Goal: Information Seeking & Learning: Learn about a topic

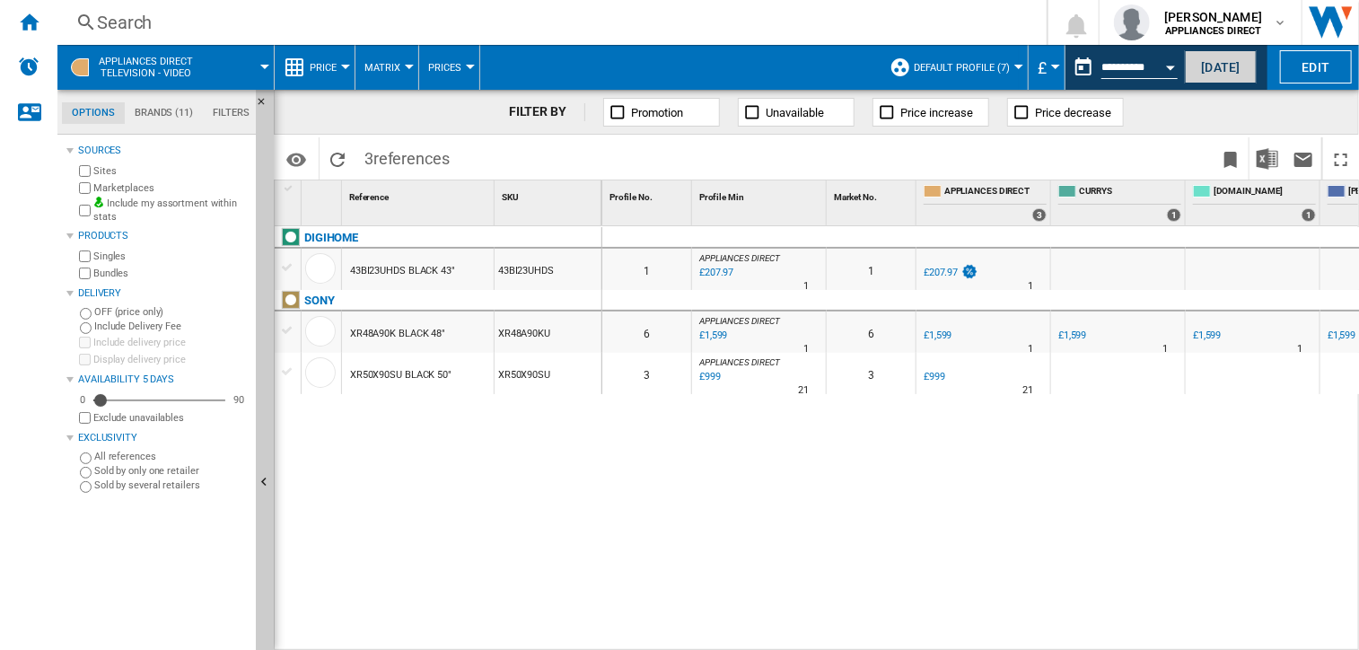
click at [1221, 65] on button "[DATE]" at bounding box center [1221, 66] width 72 height 33
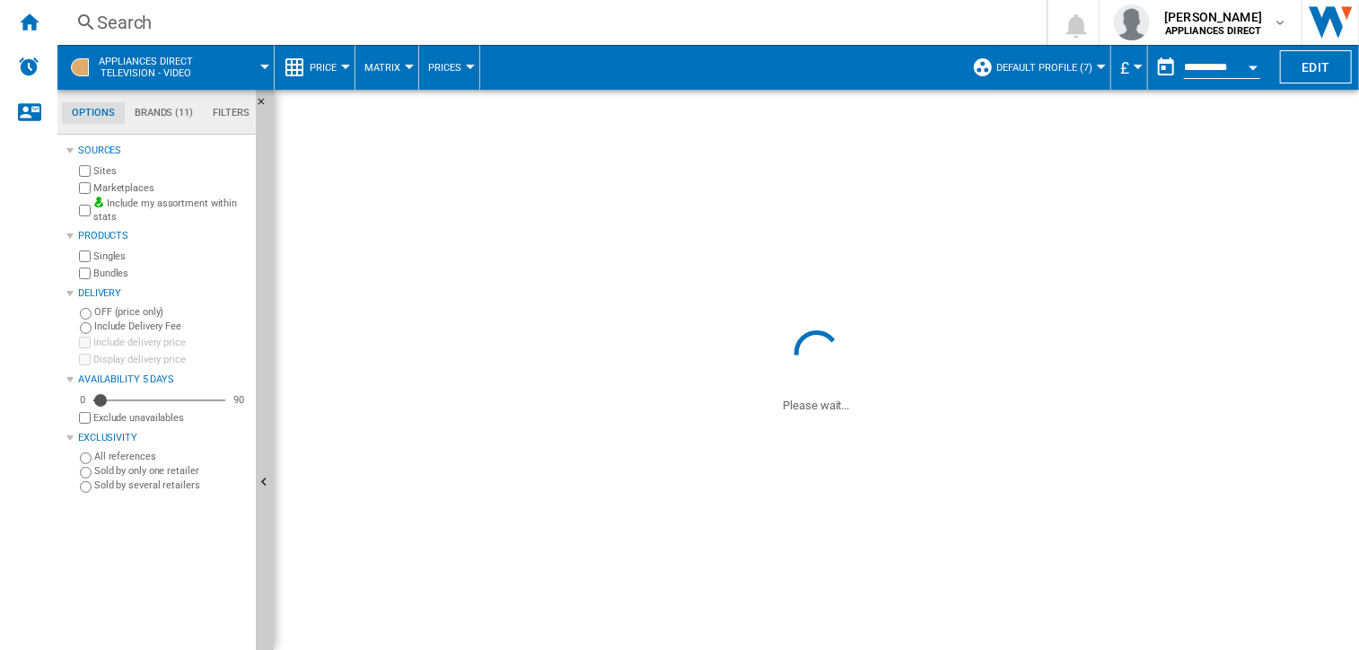
click at [1063, 68] on span "Default profile (7)" at bounding box center [1044, 68] width 96 height 12
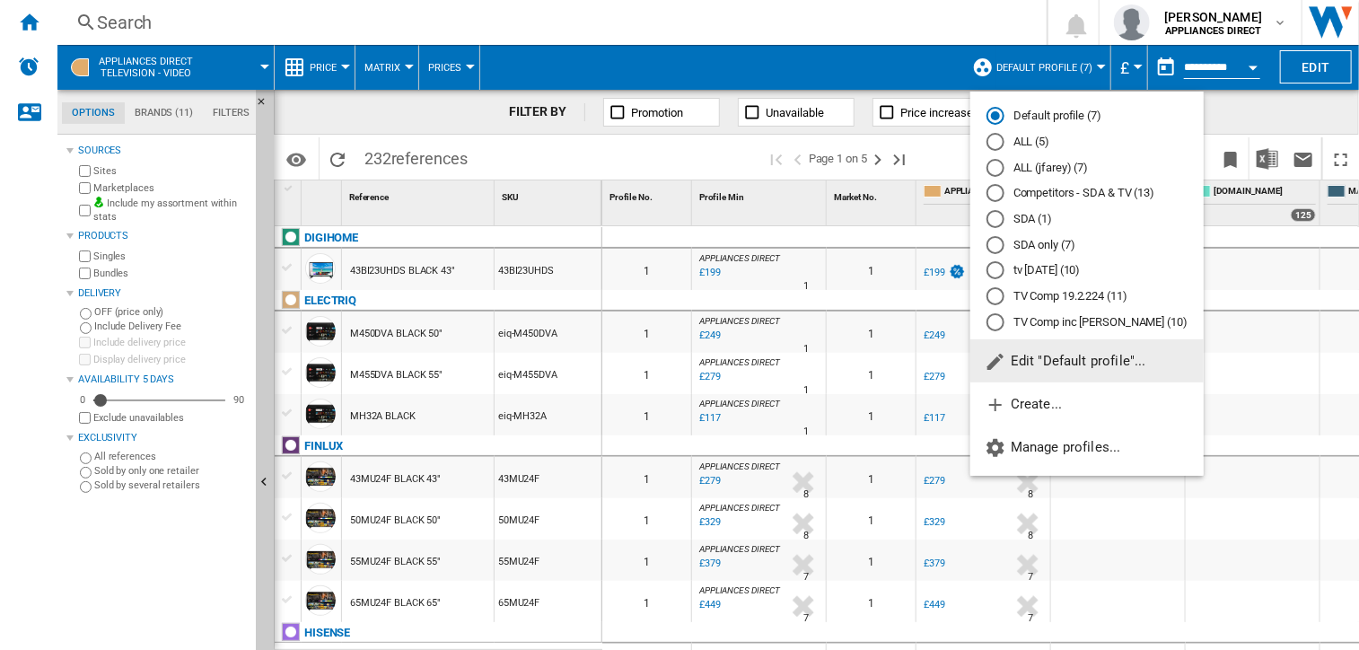
click at [927, 61] on md-backdrop at bounding box center [679, 325] width 1359 height 650
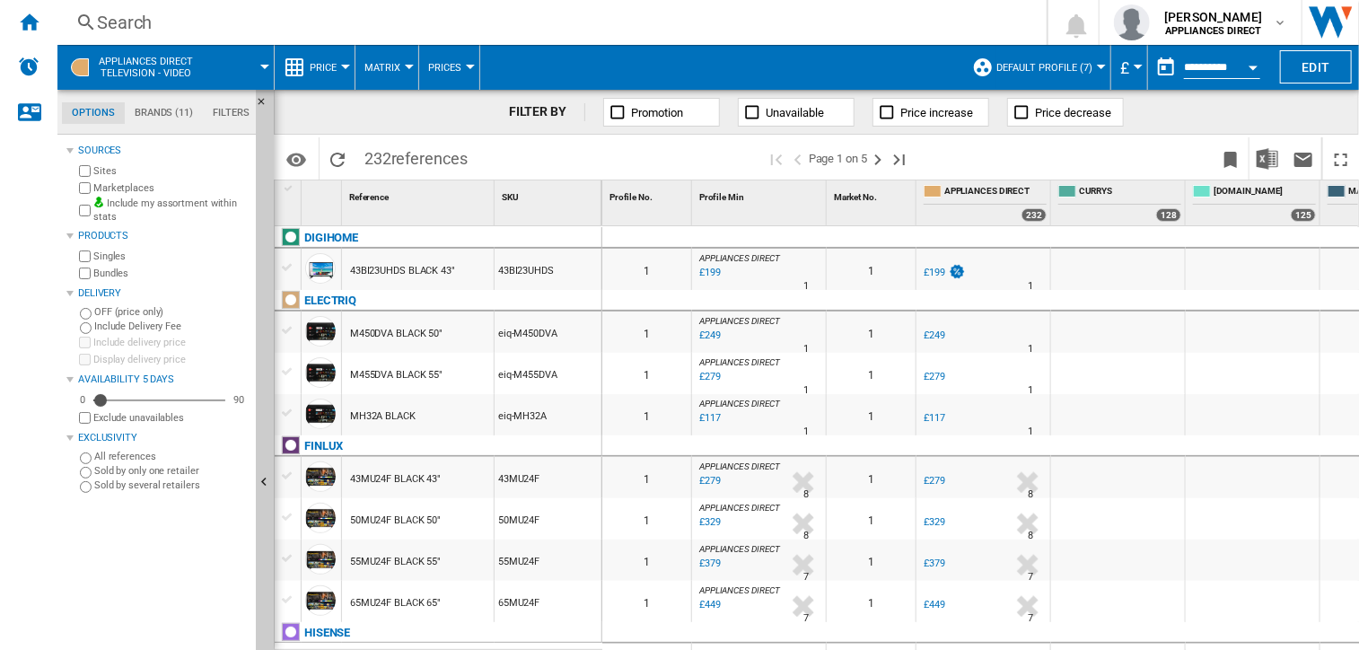
click at [103, 17] on div "Search" at bounding box center [548, 22] width 903 height 25
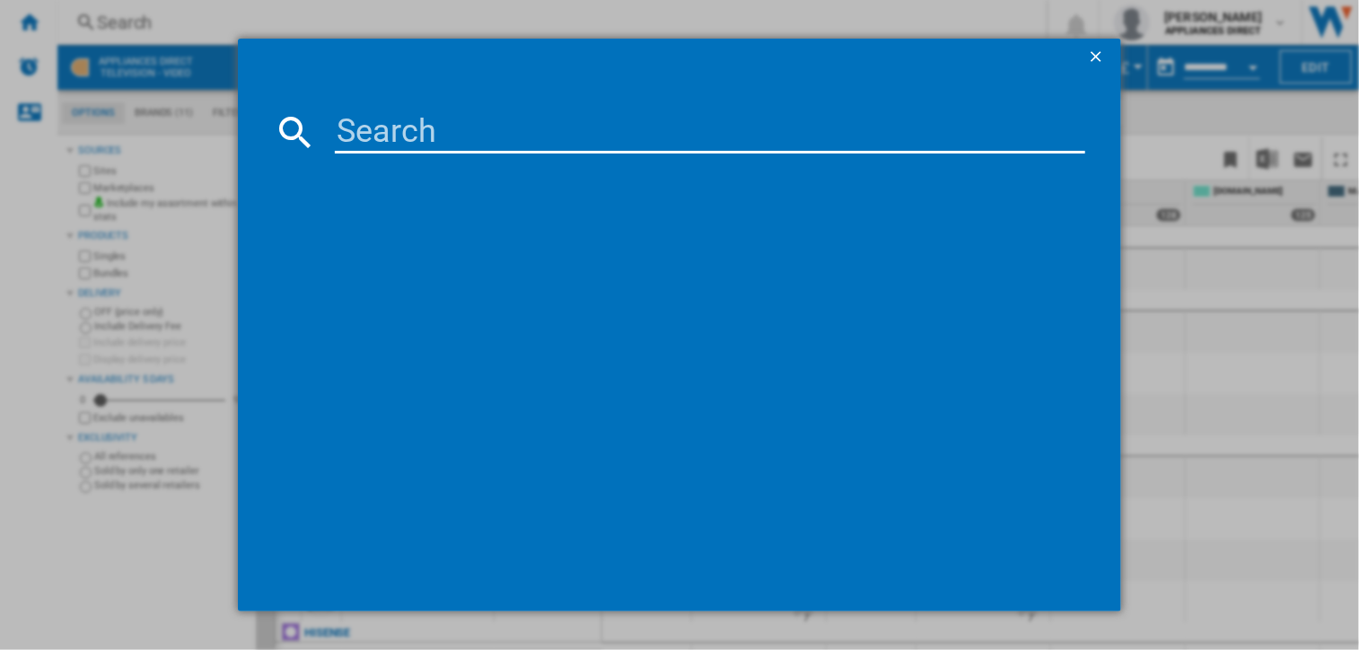
click at [436, 126] on input at bounding box center [710, 131] width 750 height 43
paste input "TSF01WHUK"
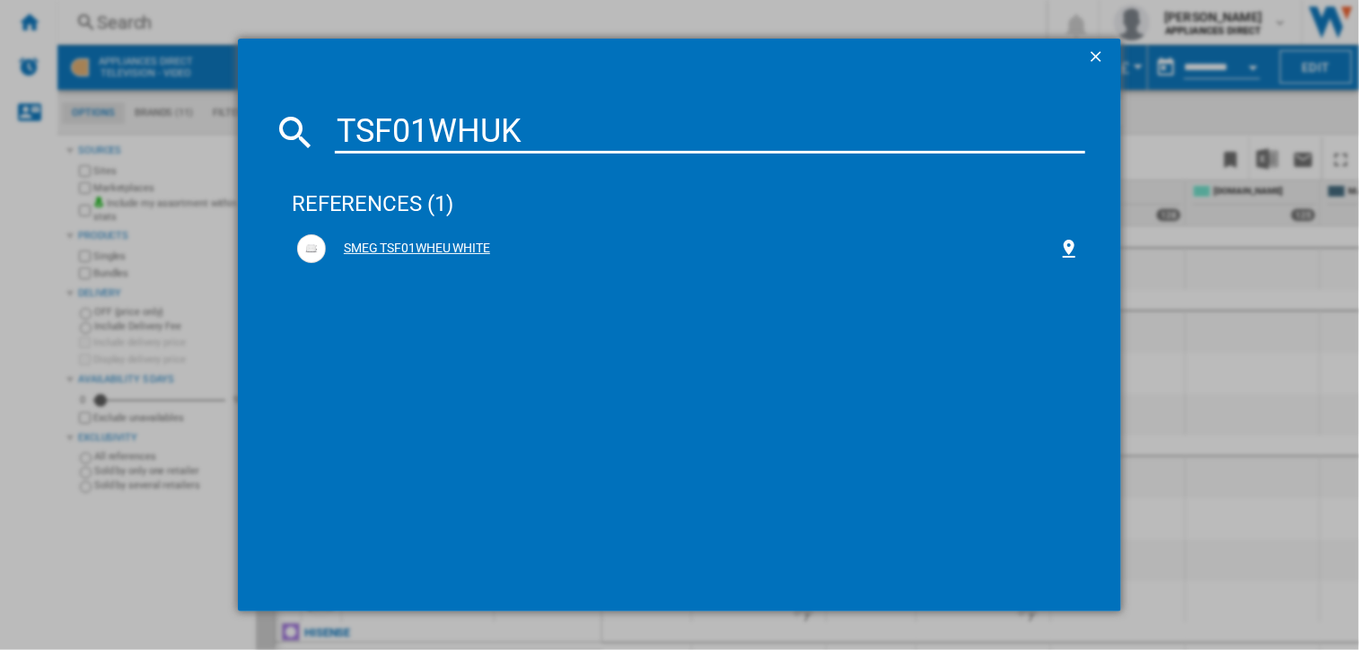
type input "TSF01WHUK"
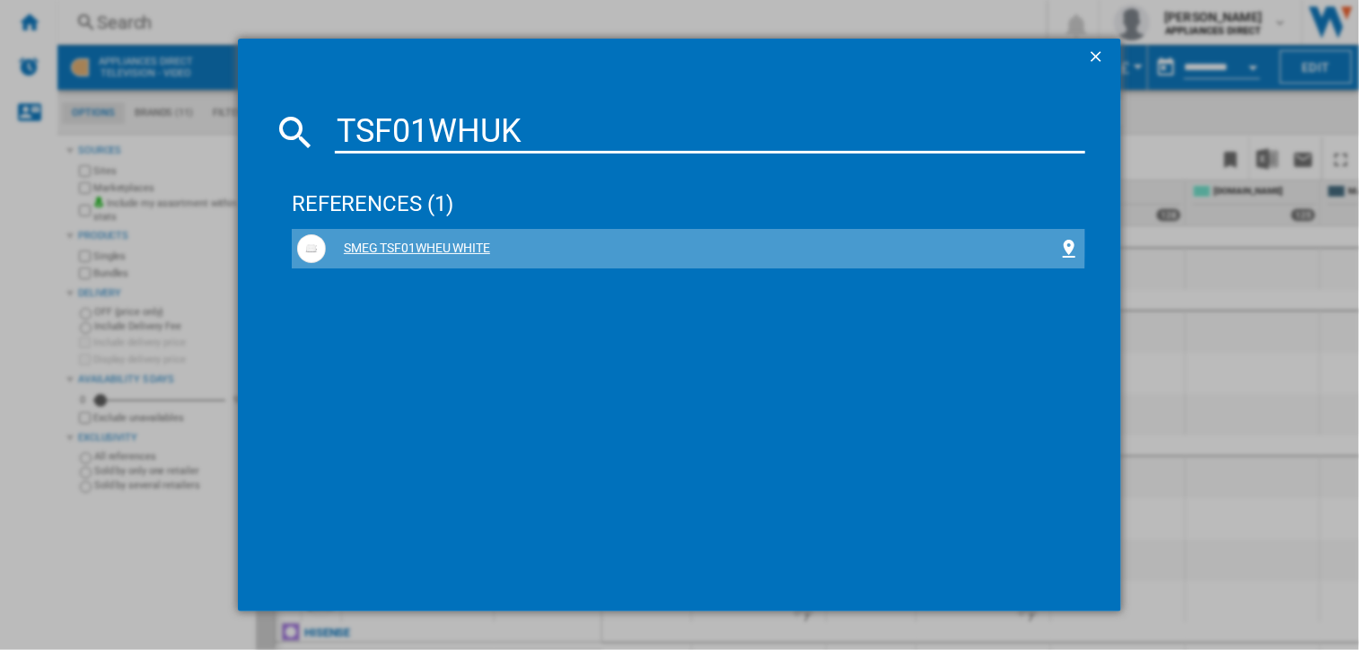
click at [431, 239] on div "SMEG TSF01WHEU WHITE" at bounding box center [688, 248] width 783 height 29
click at [426, 247] on div "SMEG TSF01WHEU WHITE" at bounding box center [692, 249] width 732 height 18
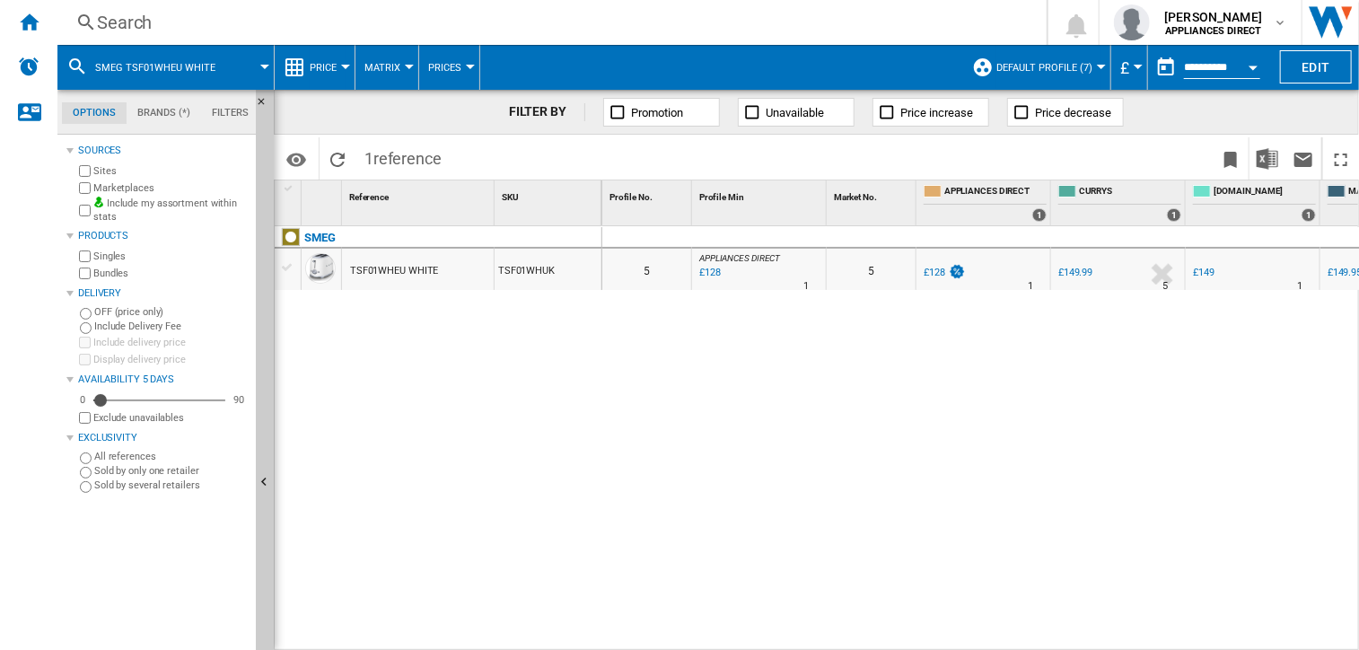
click at [341, 65] on div at bounding box center [345, 67] width 9 height 4
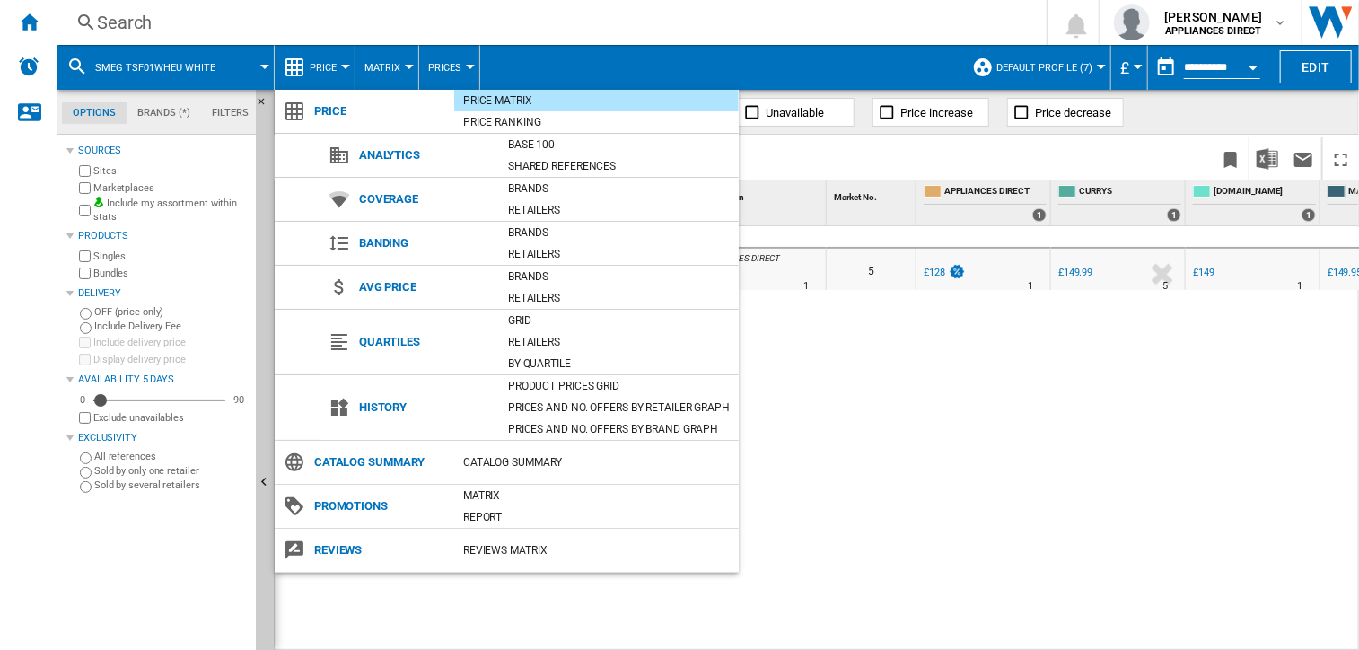
click at [805, 64] on md-backdrop at bounding box center [679, 325] width 1359 height 650
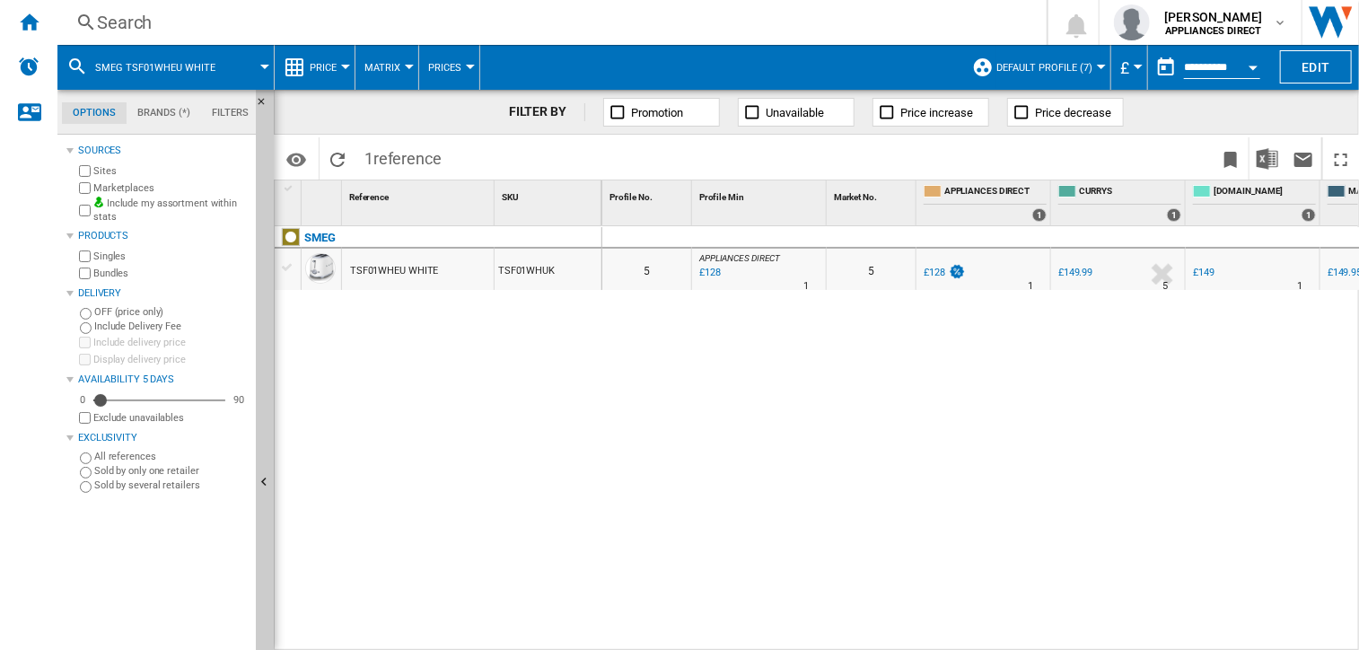
click at [472, 71] on md-menu "Prices Prices Gaps Sold" at bounding box center [449, 67] width 61 height 45
click at [469, 67] on div at bounding box center [470, 67] width 9 height 4
click at [533, 64] on md-backdrop at bounding box center [679, 325] width 1359 height 650
click at [405, 62] on button "Matrix" at bounding box center [386, 67] width 45 height 45
click at [522, 71] on md-backdrop at bounding box center [679, 325] width 1359 height 650
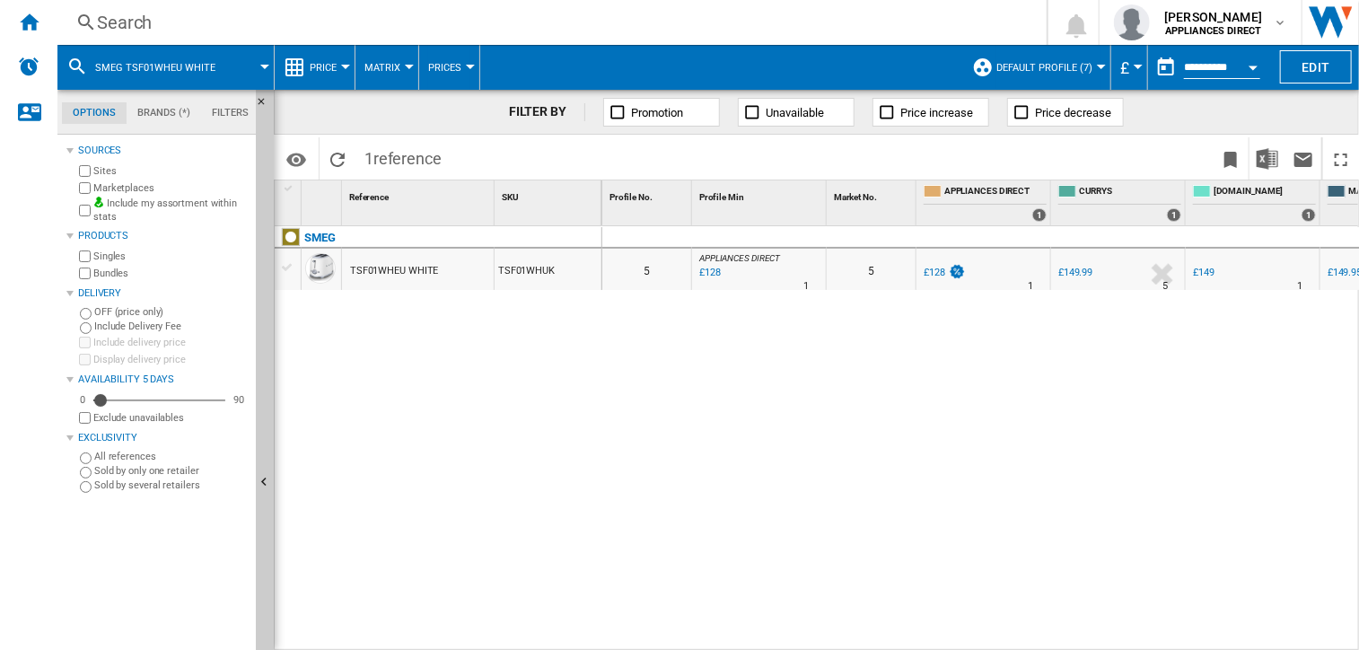
click at [456, 70] on span "Prices" at bounding box center [444, 68] width 33 height 12
click at [647, 72] on md-backdrop at bounding box center [679, 325] width 1359 height 650
click at [1066, 62] on span "Default profile (7)" at bounding box center [1044, 68] width 96 height 12
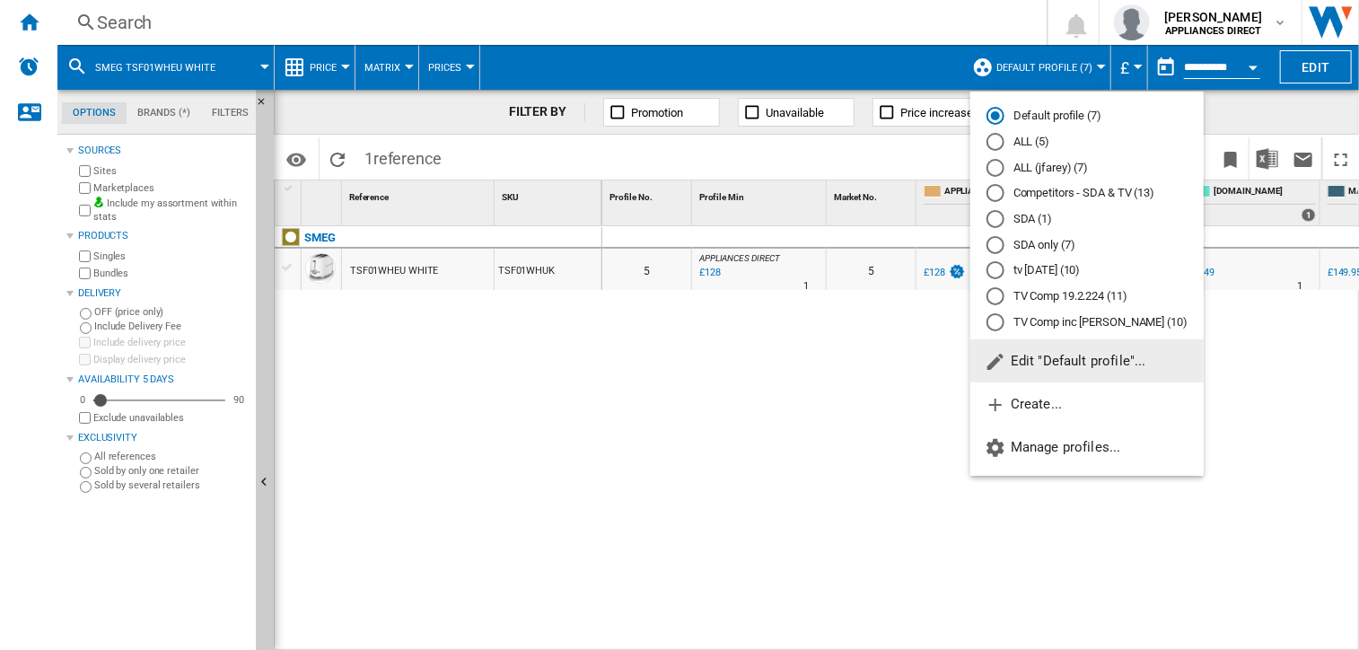
click at [880, 57] on md-backdrop at bounding box center [679, 325] width 1359 height 650
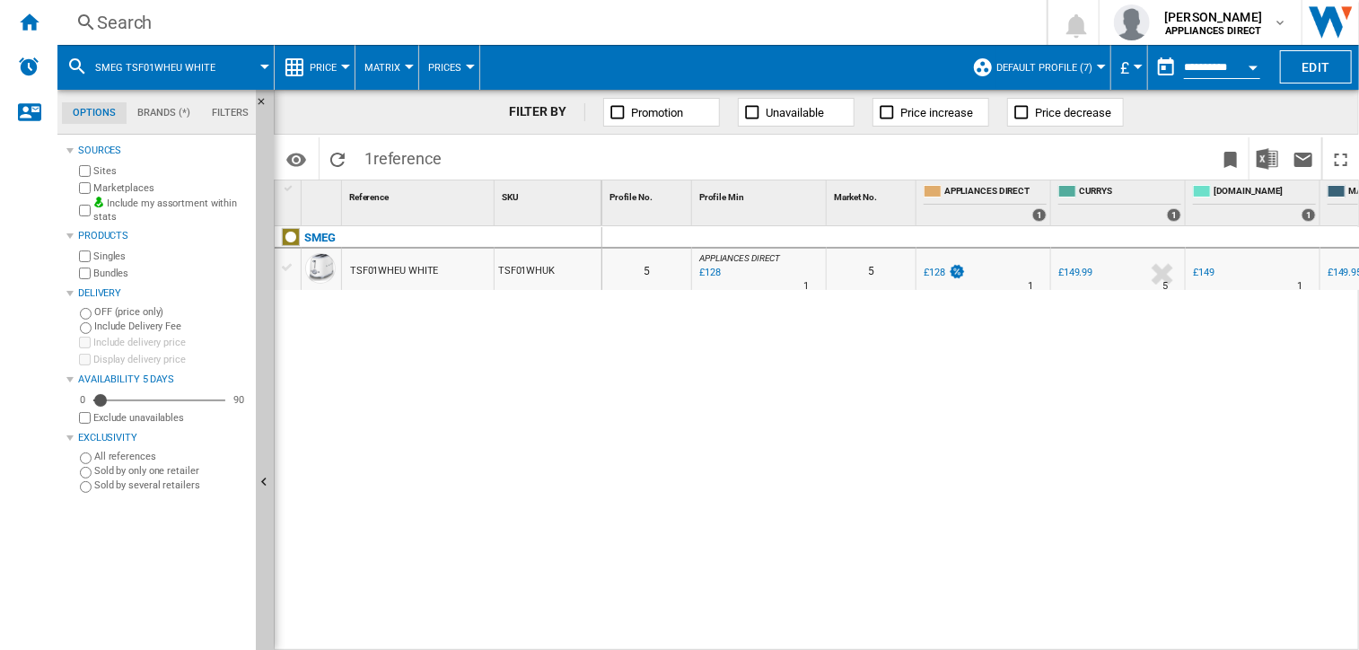
click at [1254, 60] on button "Open calendar" at bounding box center [1253, 64] width 32 height 32
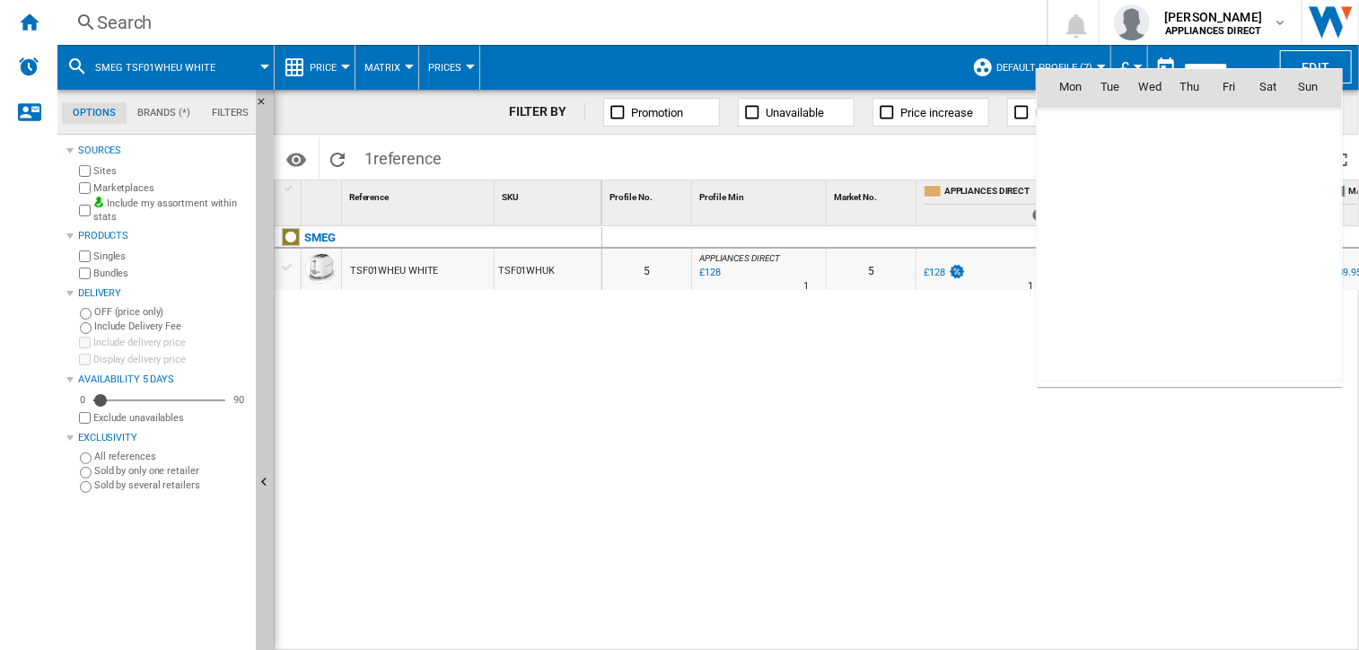
scroll to position [8563, 0]
click at [876, 70] on div at bounding box center [679, 325] width 1359 height 650
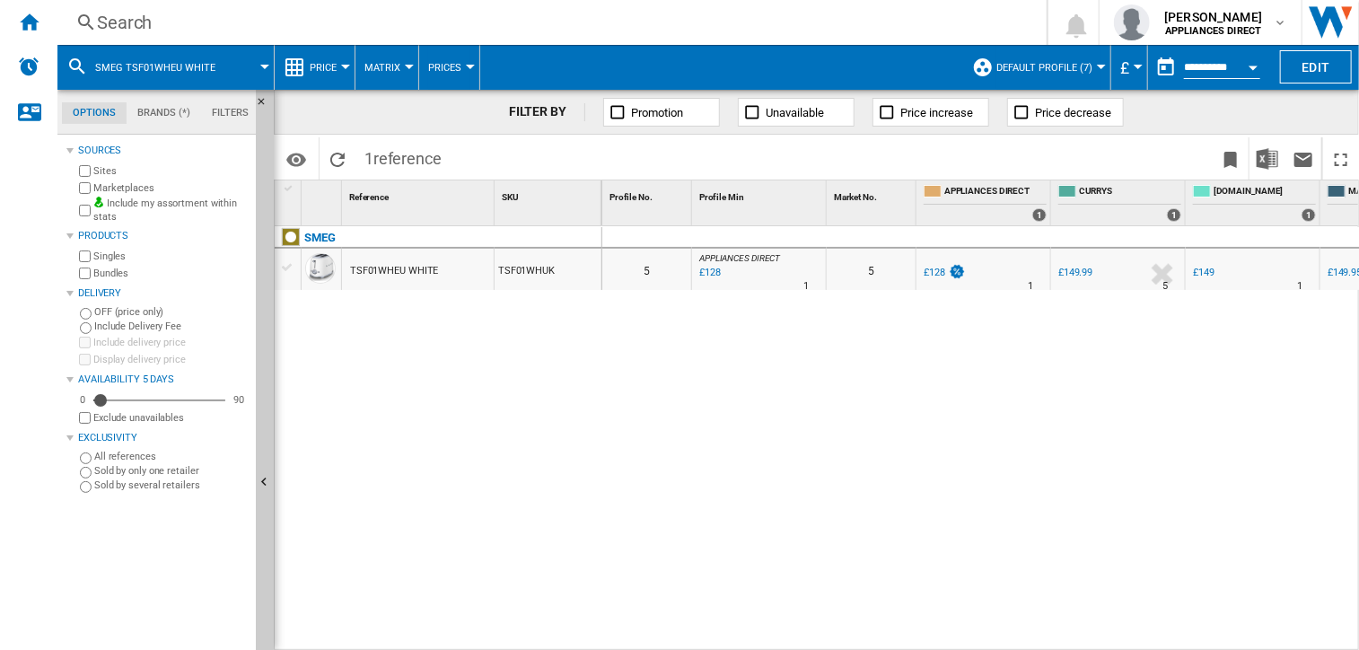
click at [449, 67] on span "Prices" at bounding box center [444, 68] width 33 height 12
click at [408, 67] on md-backdrop at bounding box center [679, 325] width 1359 height 650
click at [408, 67] on div at bounding box center [409, 67] width 9 height 4
click at [393, 152] on span "Ranking" at bounding box center [394, 154] width 48 height 16
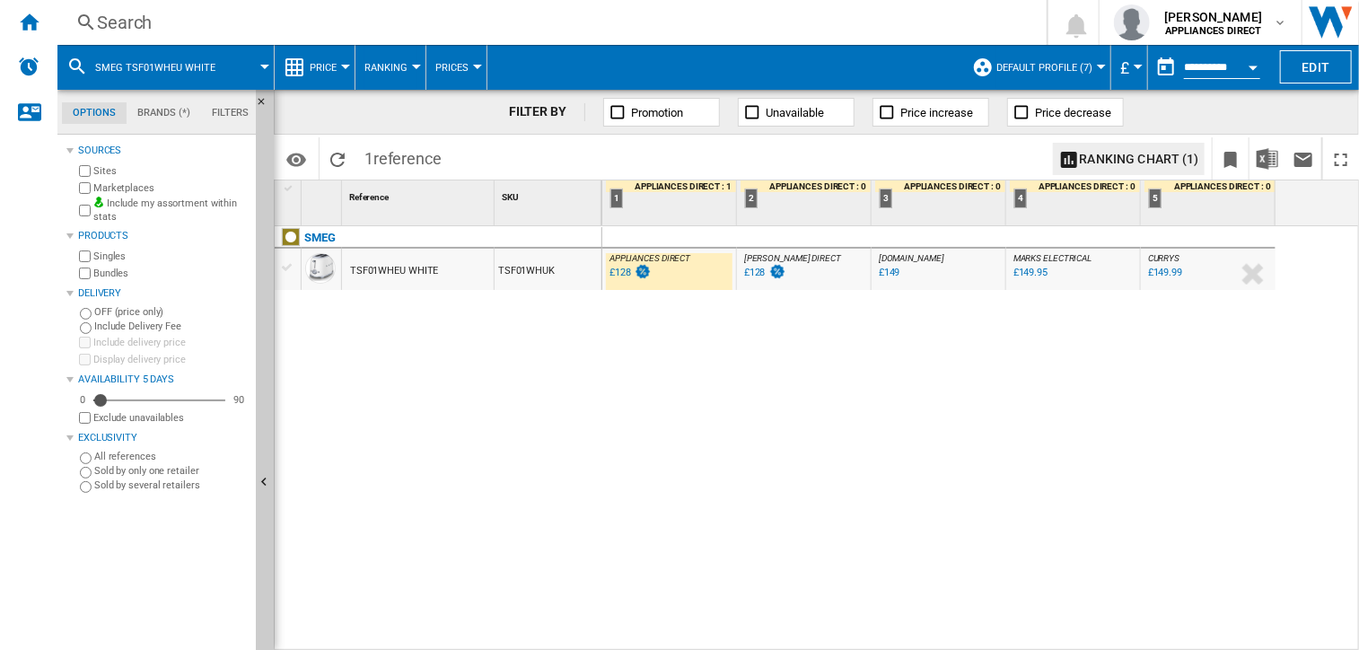
click at [402, 64] on span "Ranking" at bounding box center [385, 68] width 43 height 12
click at [397, 112] on span "Matrix" at bounding box center [389, 111] width 39 height 16
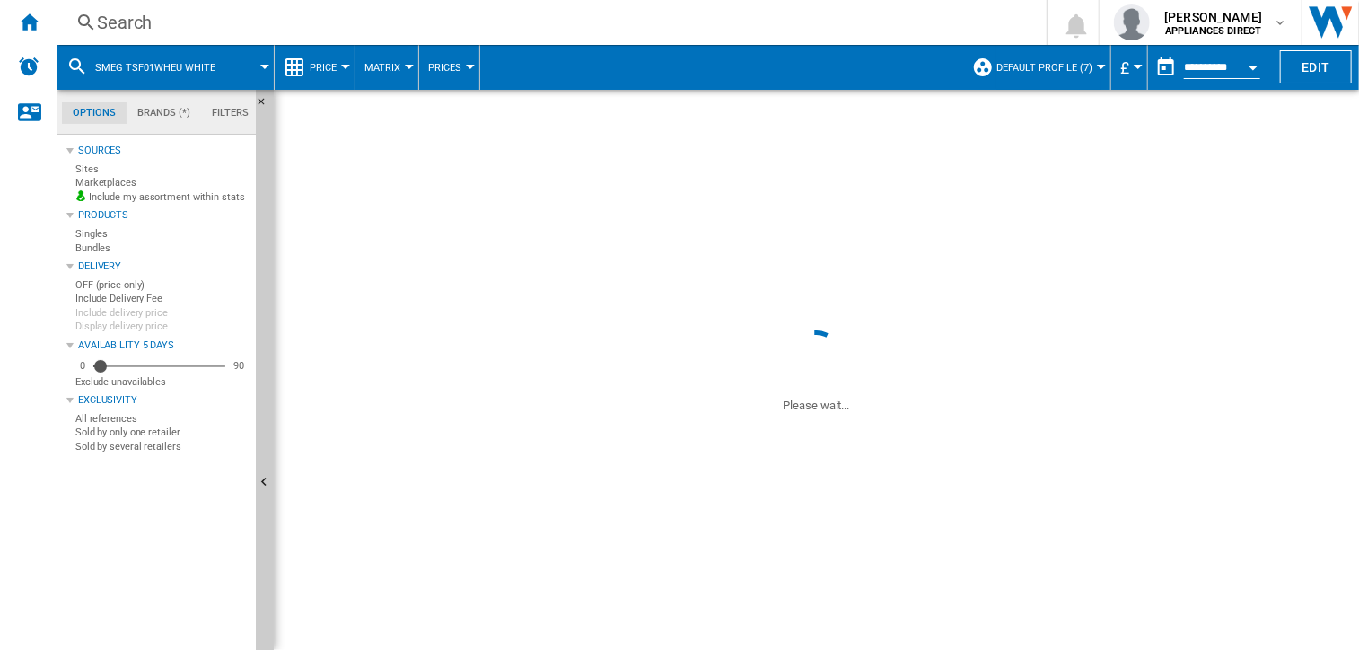
click at [332, 67] on span "Price" at bounding box center [323, 68] width 27 height 12
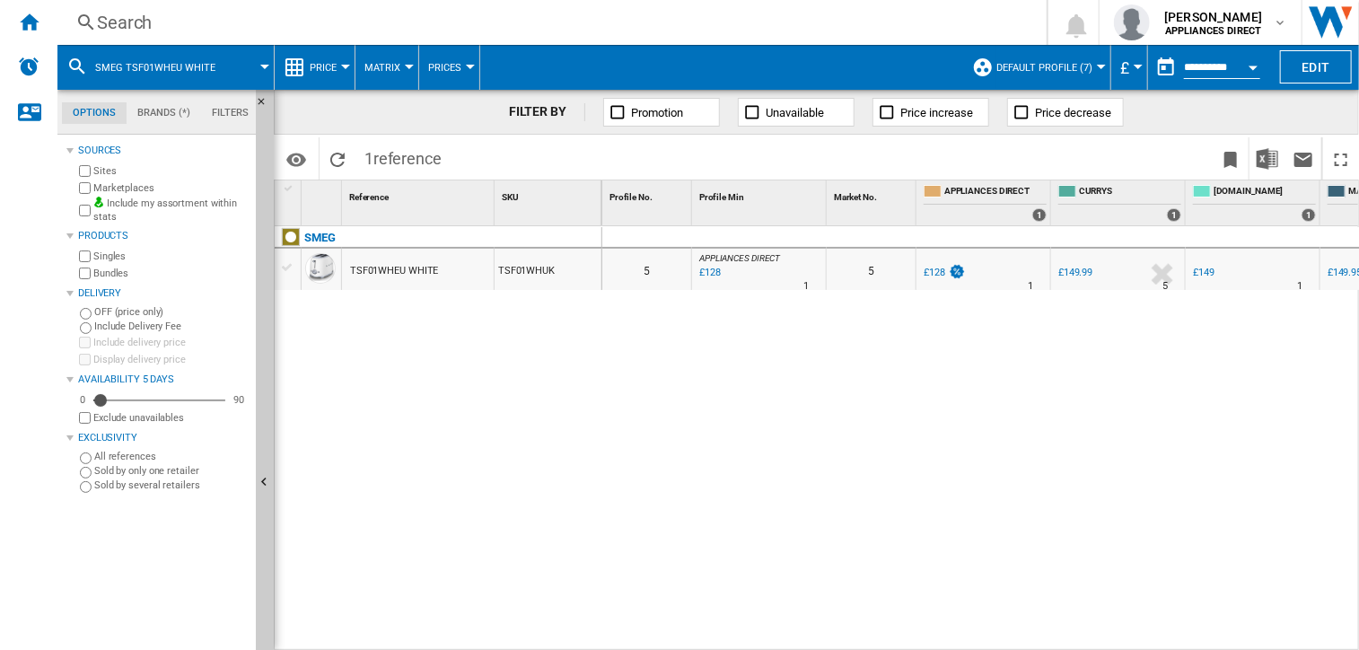
click at [332, 67] on md-backdrop at bounding box center [679, 325] width 1359 height 650
click at [338, 66] on button "Price" at bounding box center [328, 67] width 36 height 45
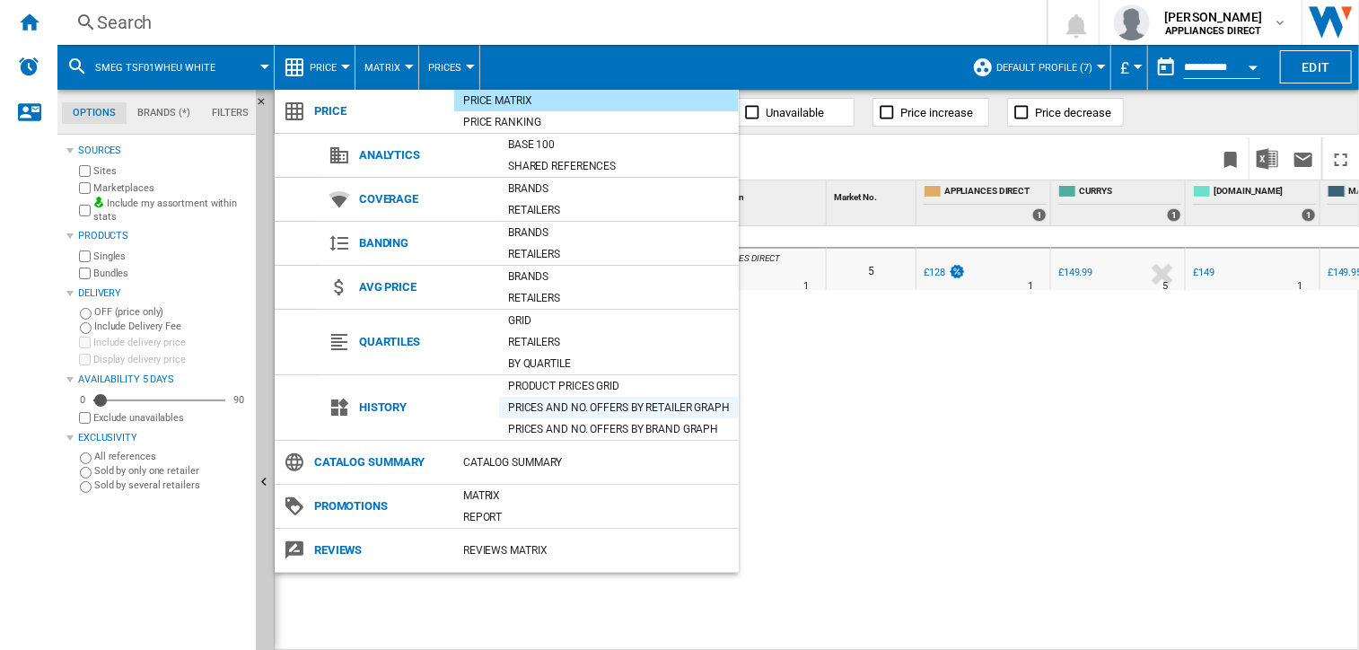
click at [546, 409] on div "Prices and No. offers by retailer graph" at bounding box center [619, 408] width 240 height 18
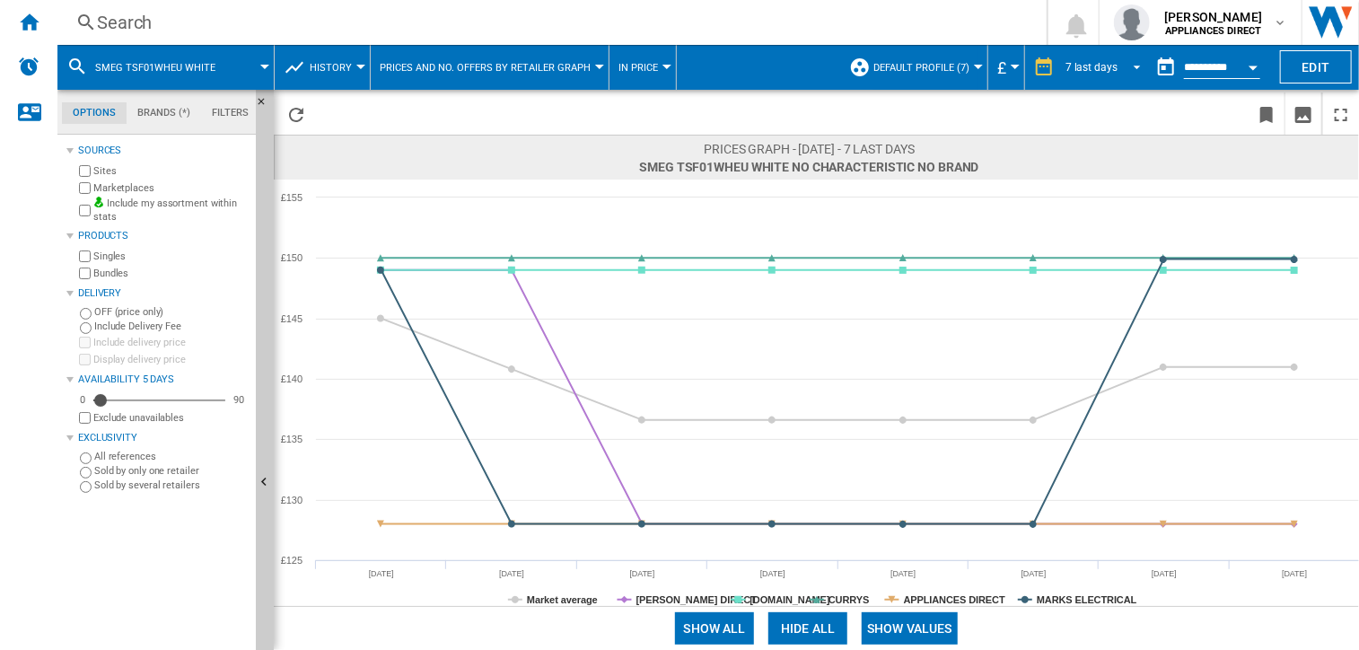
click at [1109, 66] on div "7 last days" at bounding box center [1091, 67] width 52 height 13
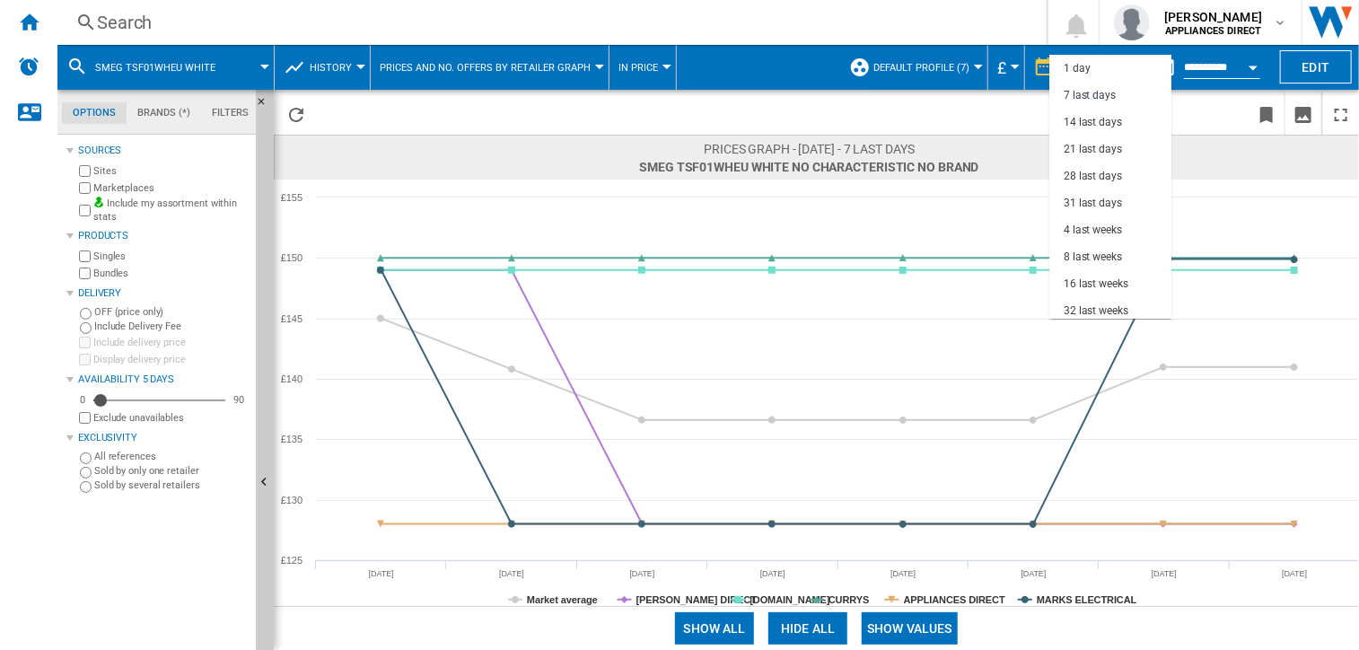
scroll to position [26, 0]
click at [1074, 121] on div "21 last days" at bounding box center [1093, 123] width 58 height 15
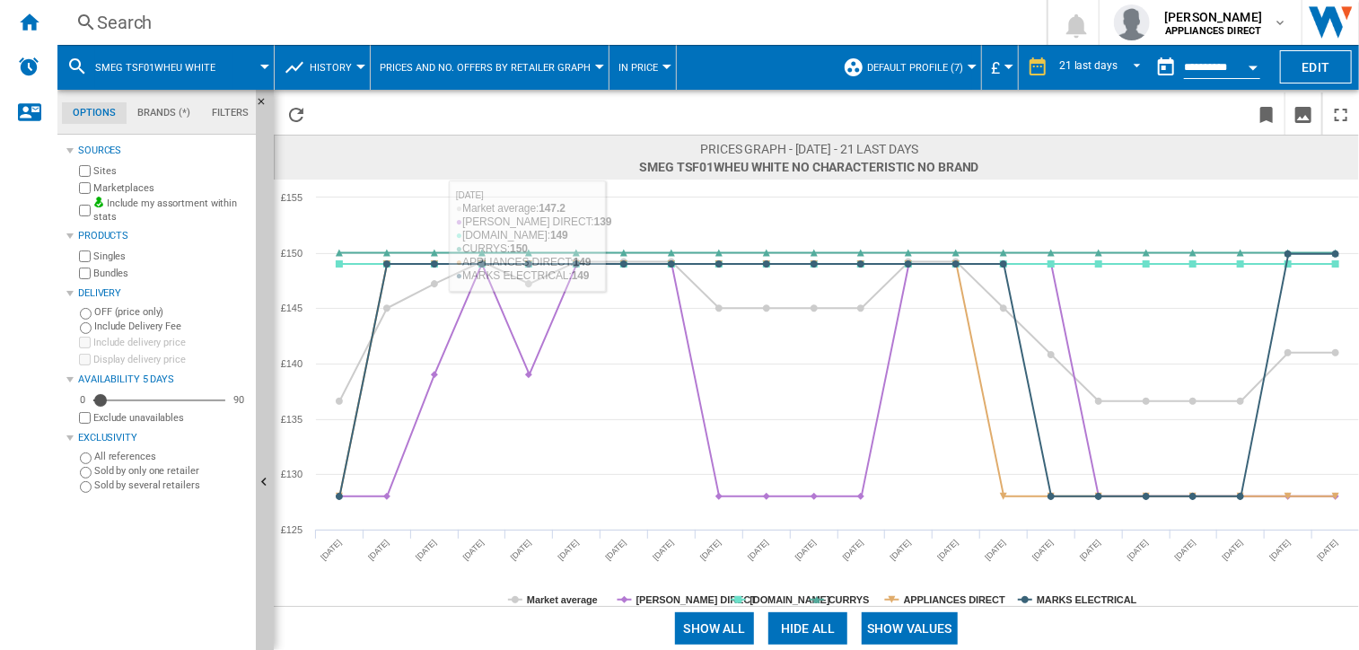
click at [223, 67] on button "SMEG TSF01WHEU WHITE" at bounding box center [164, 67] width 138 height 45
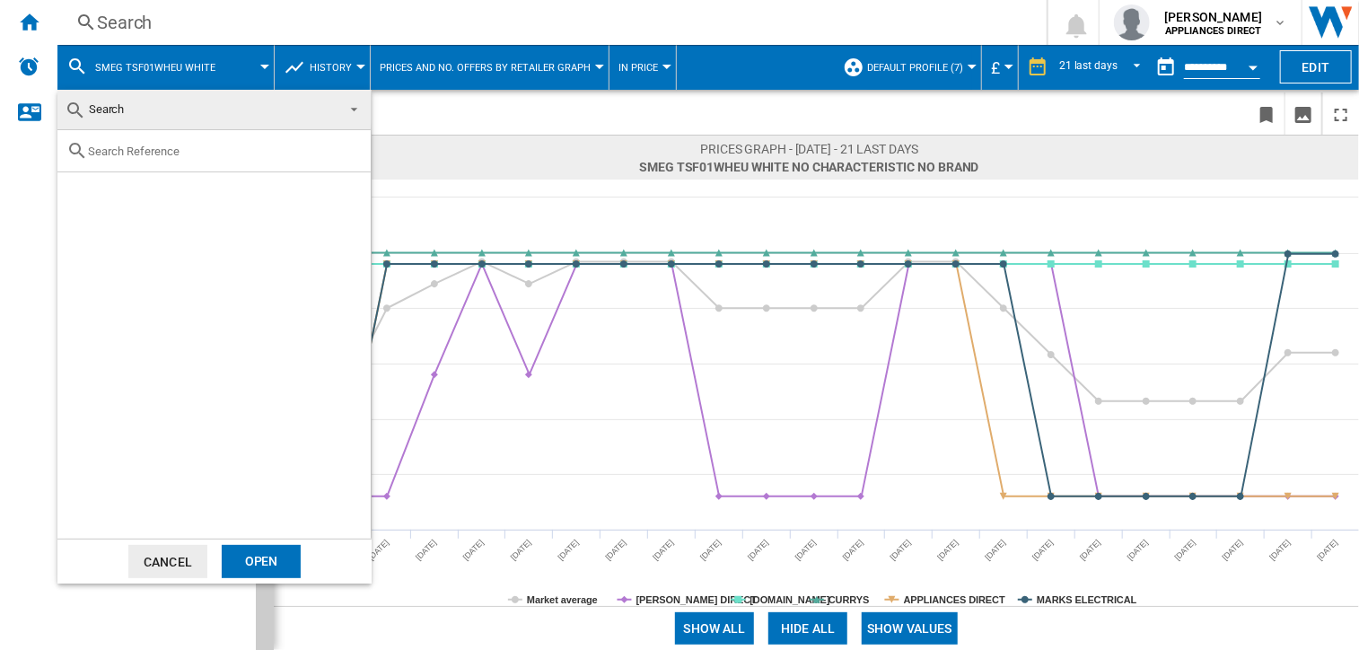
click at [172, 120] on span "Search" at bounding box center [200, 109] width 270 height 25
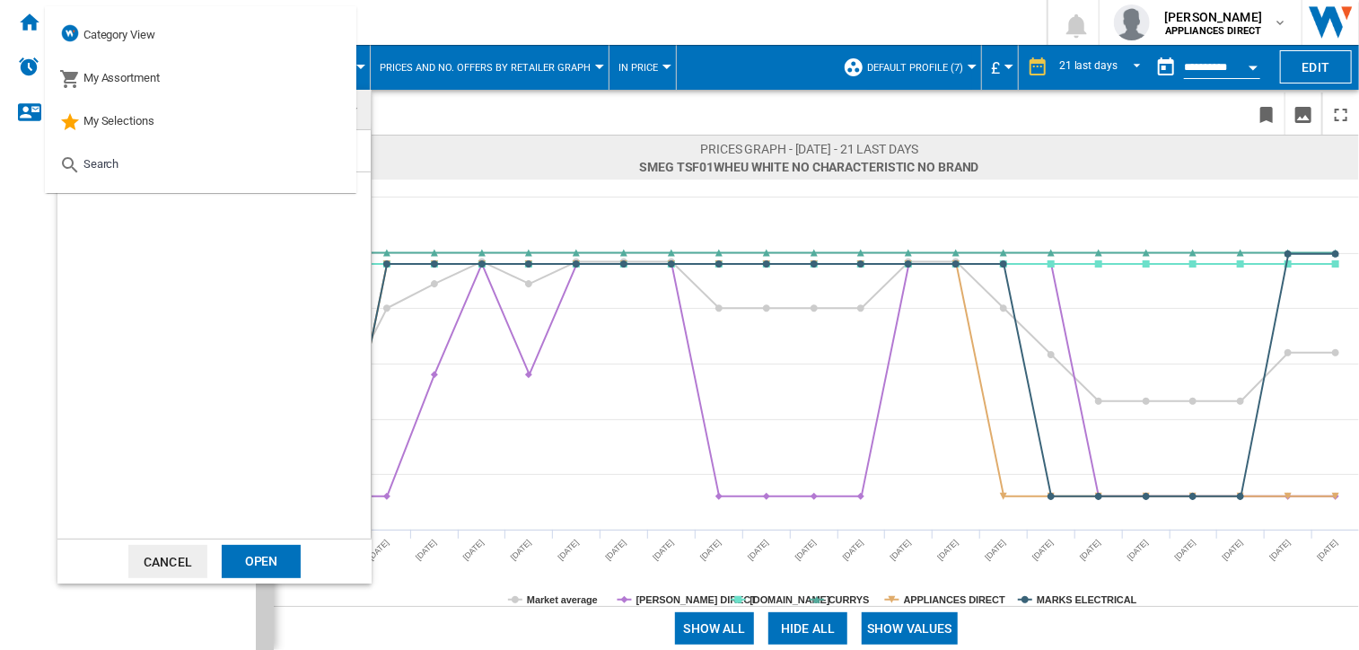
click at [294, 311] on div at bounding box center [213, 334] width 313 height 408
click at [218, 180] on md-option "Search" at bounding box center [200, 164] width 311 height 43
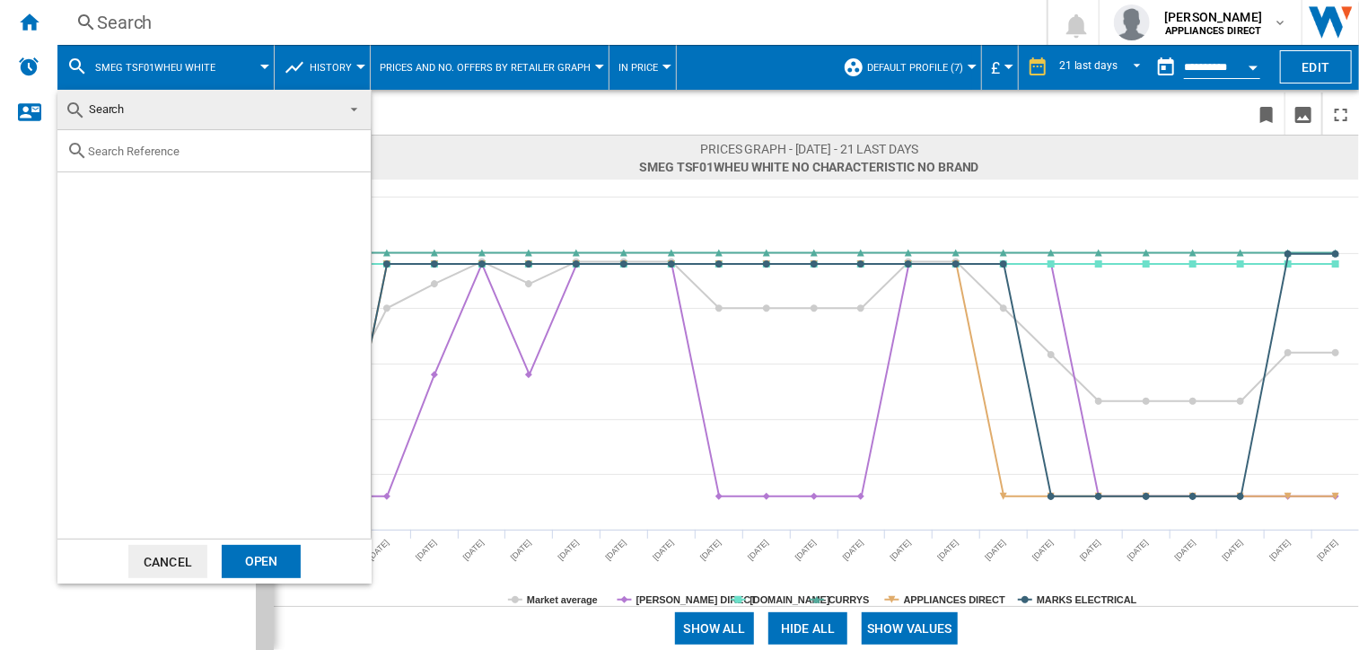
click at [108, 150] on input "text" at bounding box center [225, 151] width 274 height 13
paste input "KLF03CRUK"
type input "KLF03CRUK"
click at [154, 194] on div "SMEG KLF03 CREAM 1.7L" at bounding box center [244, 193] width 248 height 18
click at [260, 561] on div "Open" at bounding box center [261, 561] width 79 height 33
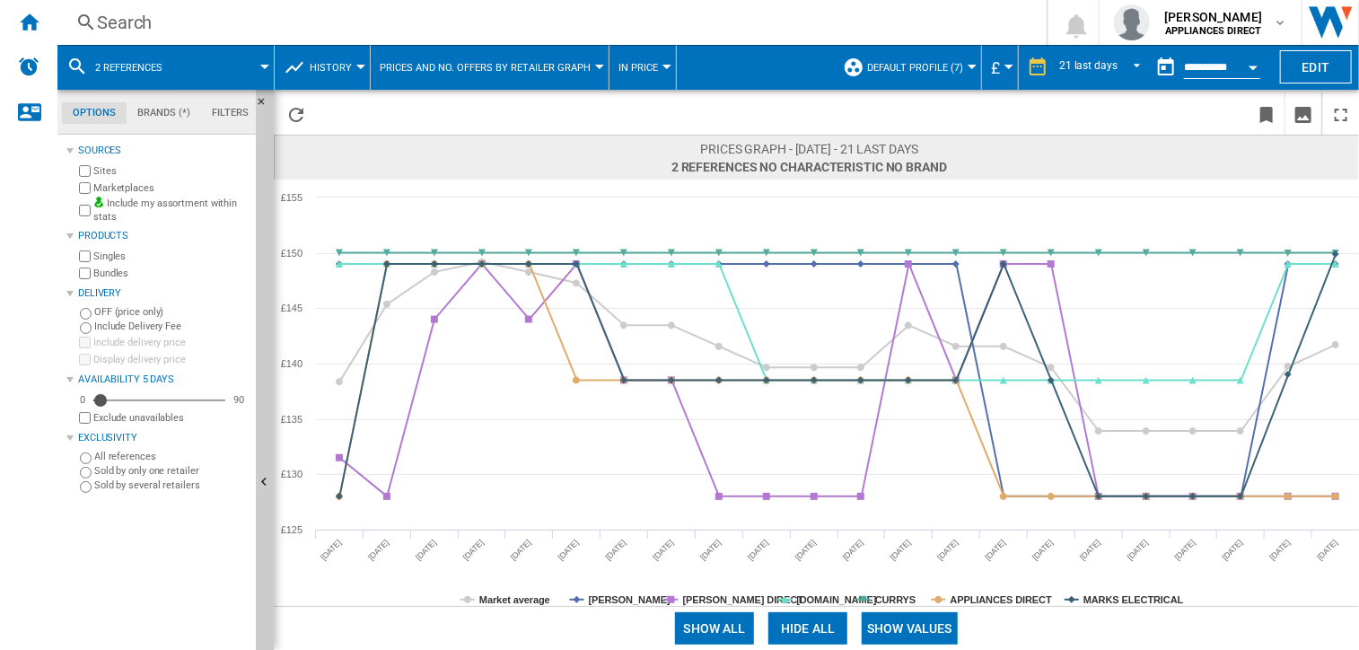
click at [137, 58] on button "2 references" at bounding box center [137, 67] width 85 height 45
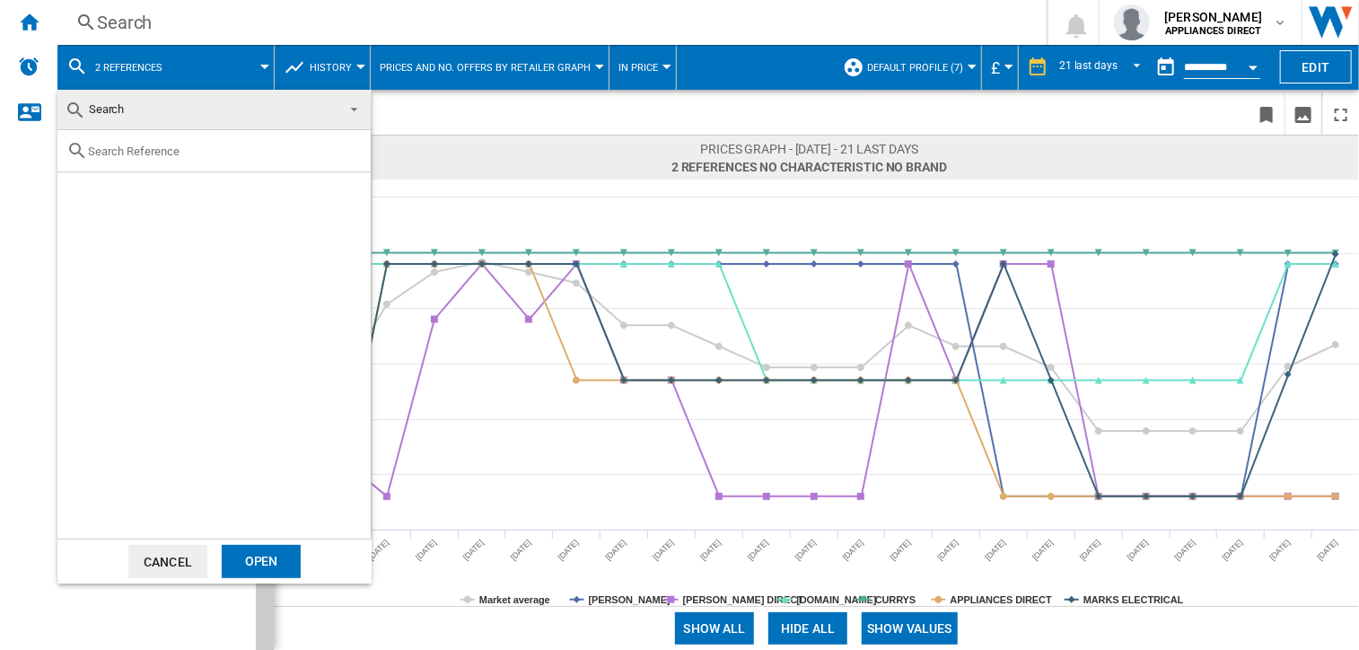
click at [132, 153] on input "text" at bounding box center [225, 151] width 274 height 13
paste input "TSF01PGUK"
type input "TSF01PGUK"
click at [79, 190] on div "Select" at bounding box center [80, 193] width 18 height 18
click at [272, 563] on div "Open" at bounding box center [261, 561] width 79 height 33
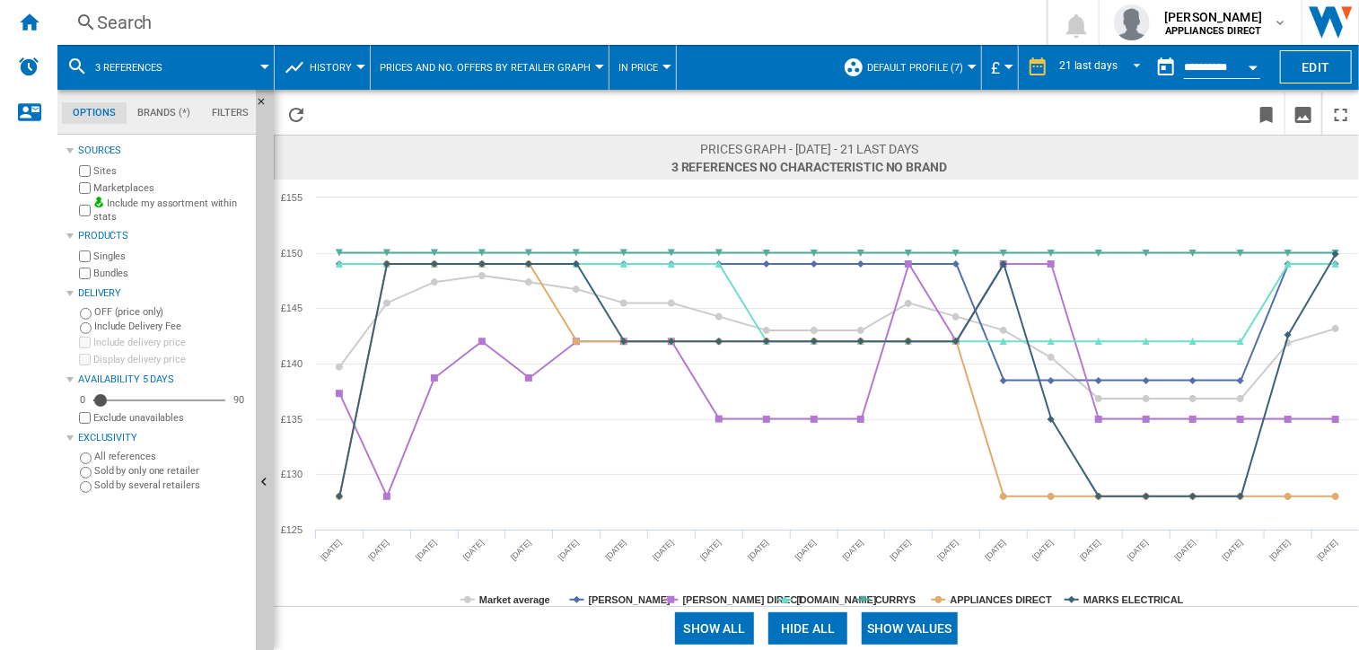
click at [267, 70] on md-menu "3 references" at bounding box center [165, 67] width 217 height 45
click at [262, 66] on div at bounding box center [264, 67] width 9 height 4
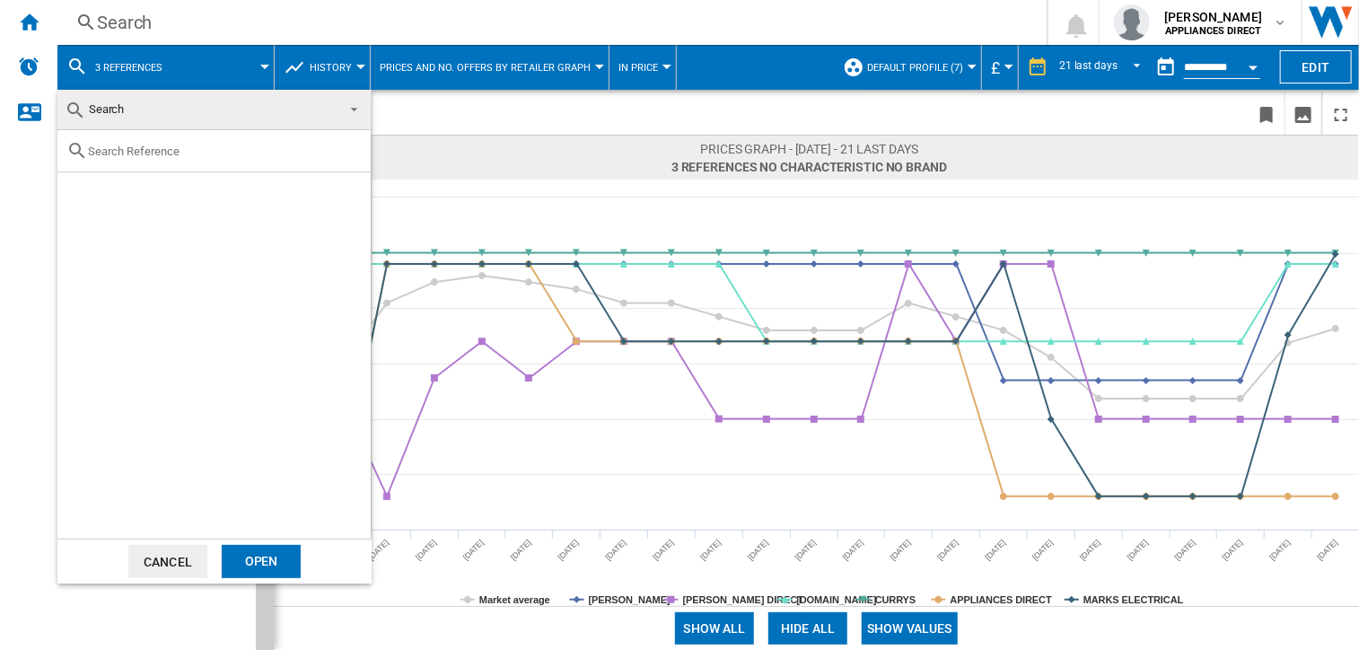
click at [512, 441] on md-backdrop at bounding box center [679, 325] width 1359 height 650
